Goal: Task Accomplishment & Management: Manage account settings

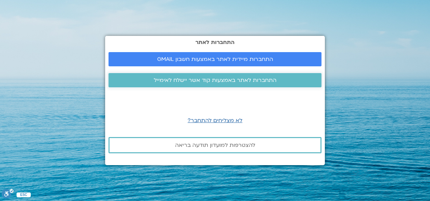
click at [179, 80] on span "התחברות לאתר באמצעות קוד אשר יישלח לאימייל" at bounding box center [215, 80] width 123 height 6
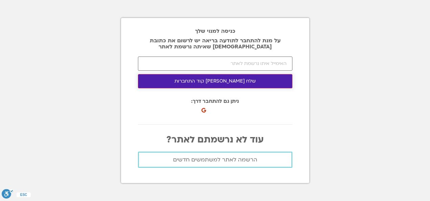
click at [230, 81] on button "שלח [PERSON_NAME] קוד התחברות" at bounding box center [215, 81] width 155 height 14
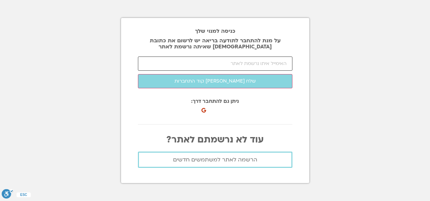
click at [204, 64] on input "email" at bounding box center [215, 63] width 155 height 14
type input "[EMAIL_ADDRESS][DOMAIN_NAME]"
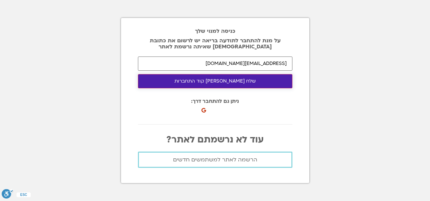
click at [212, 81] on button "שלח [PERSON_NAME] קוד התחברות" at bounding box center [215, 81] width 155 height 14
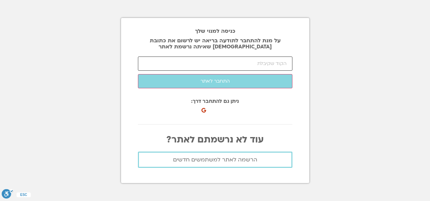
click at [238, 64] on input "number" at bounding box center [215, 63] width 155 height 14
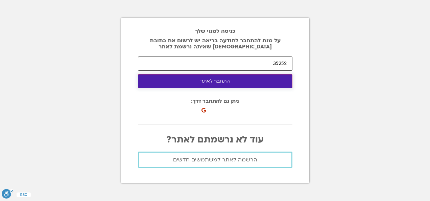
type input "35252"
click at [243, 83] on button "התחבר לאתר" at bounding box center [215, 81] width 155 height 14
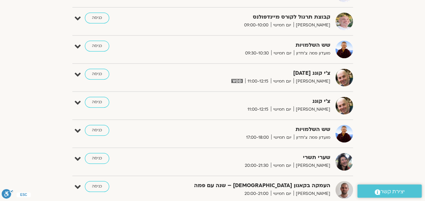
scroll to position [269, 0]
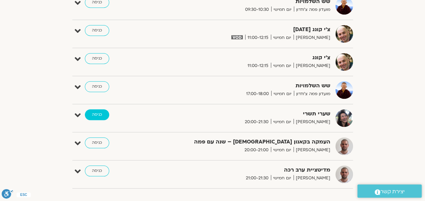
click at [94, 114] on link "כניסה" at bounding box center [97, 114] width 24 height 11
